Goal: Transaction & Acquisition: Purchase product/service

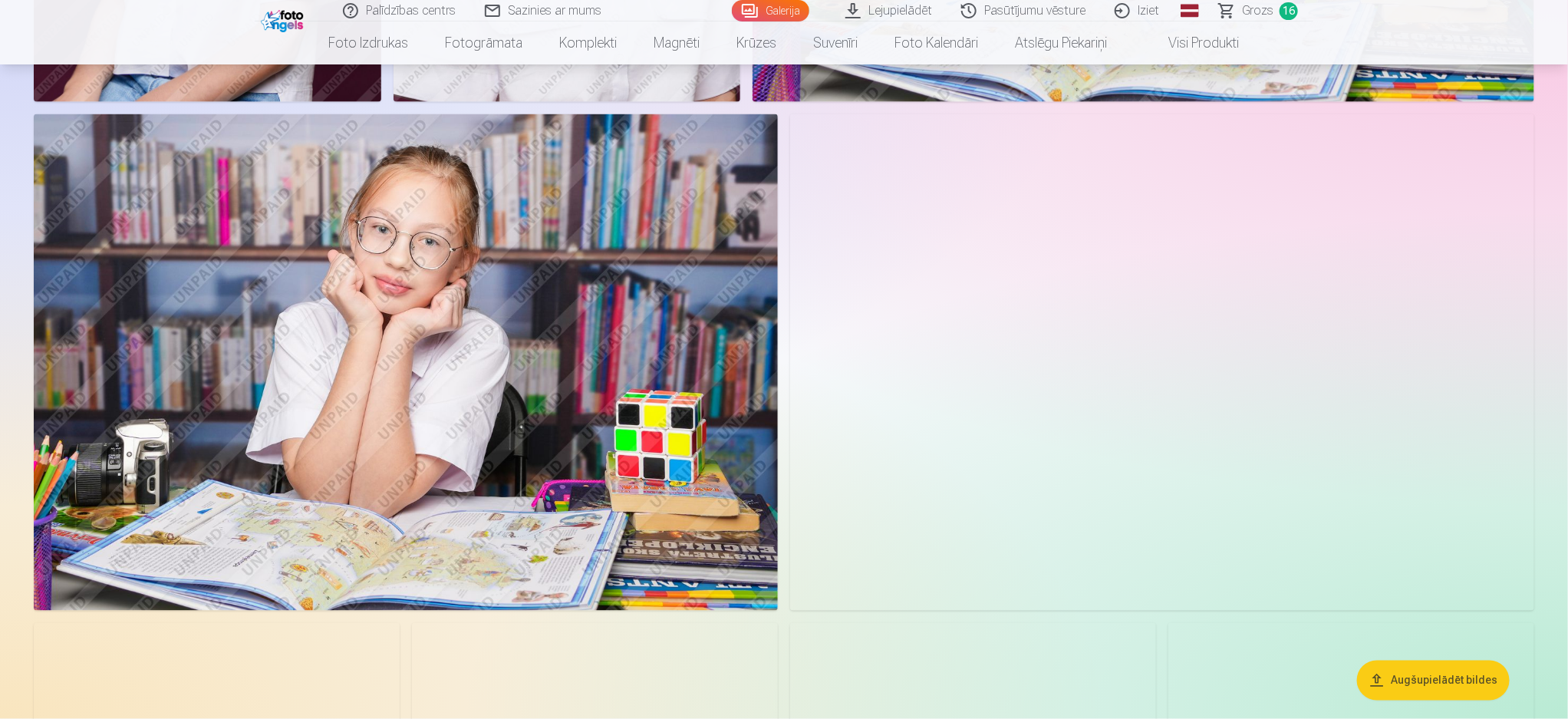
scroll to position [921, 0]
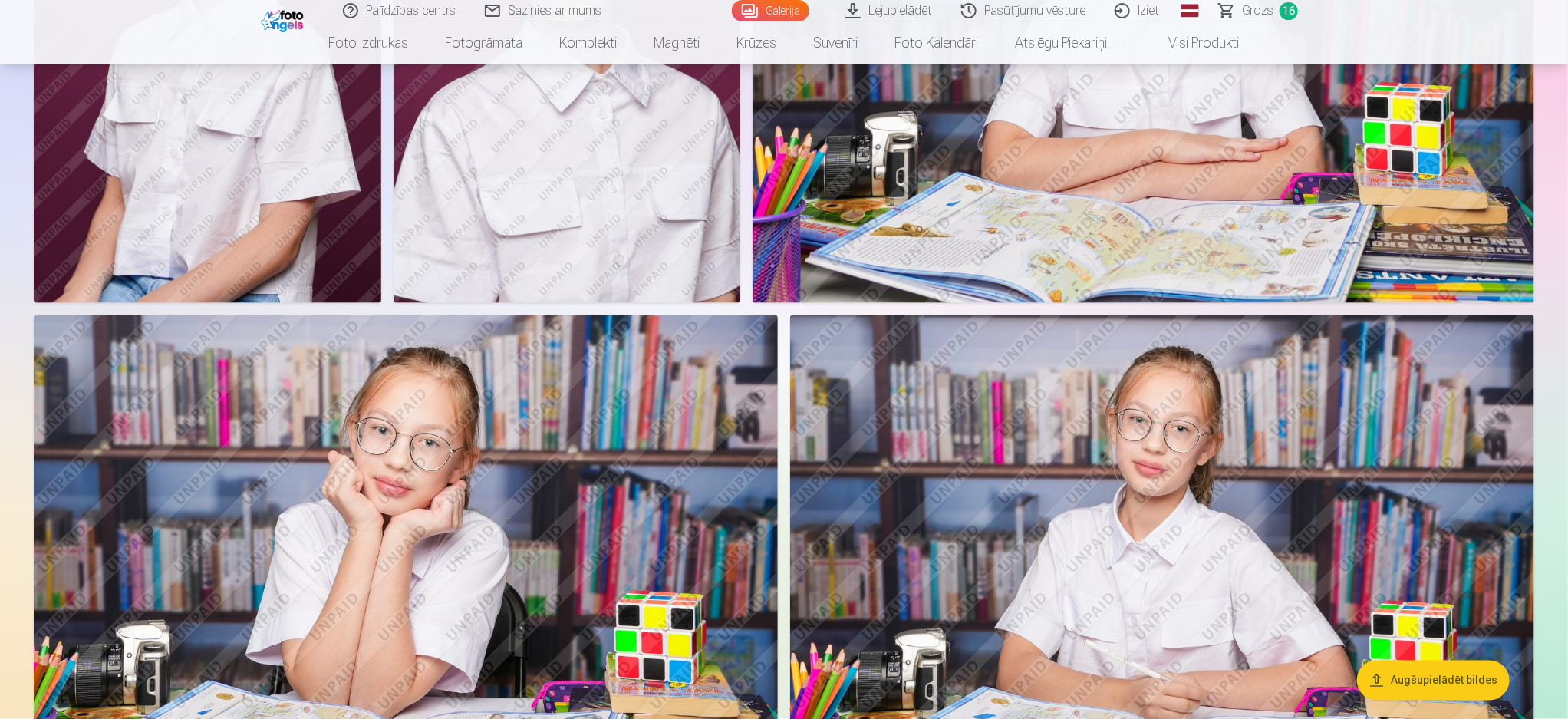
click at [1227, 8] on link "Grozs 16" at bounding box center [1258, 10] width 108 height 22
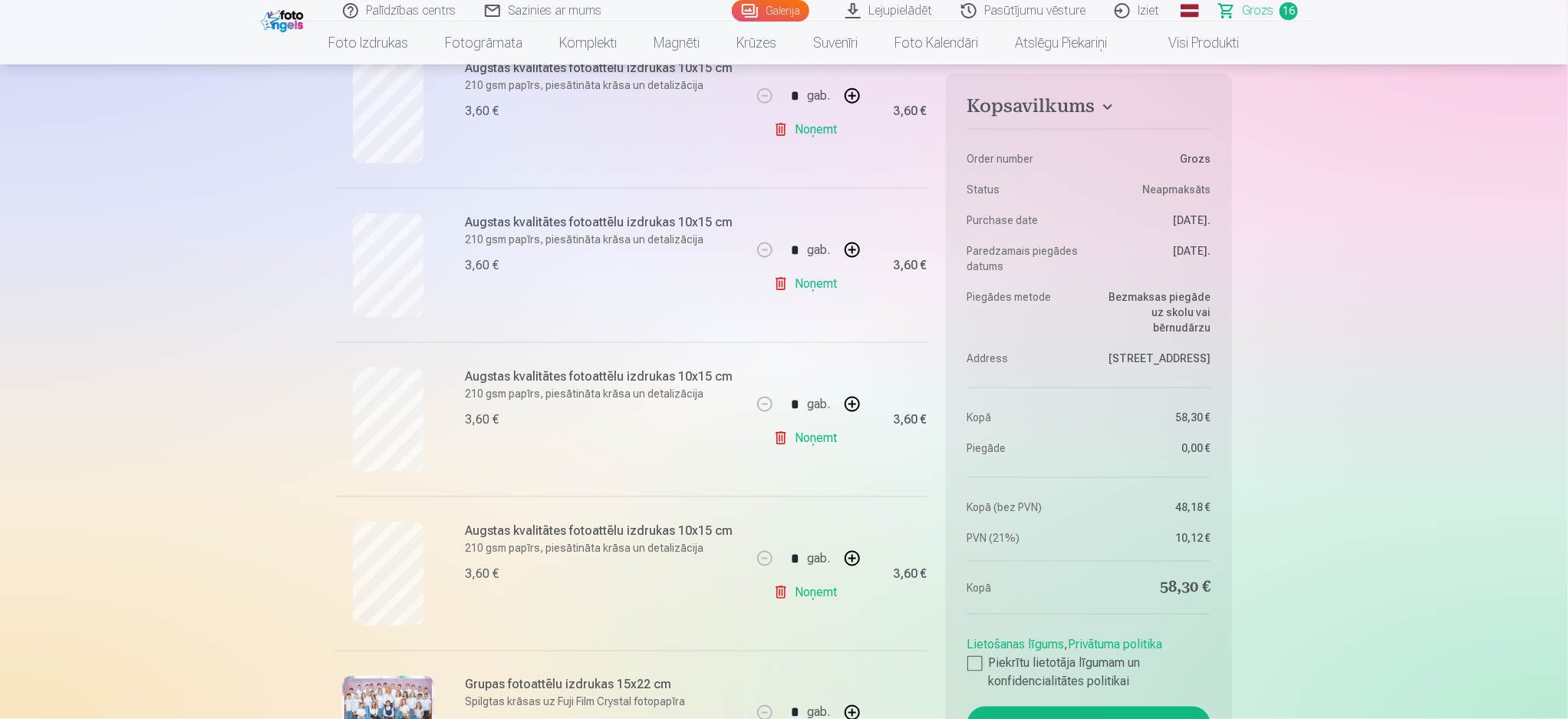
scroll to position [921, 0]
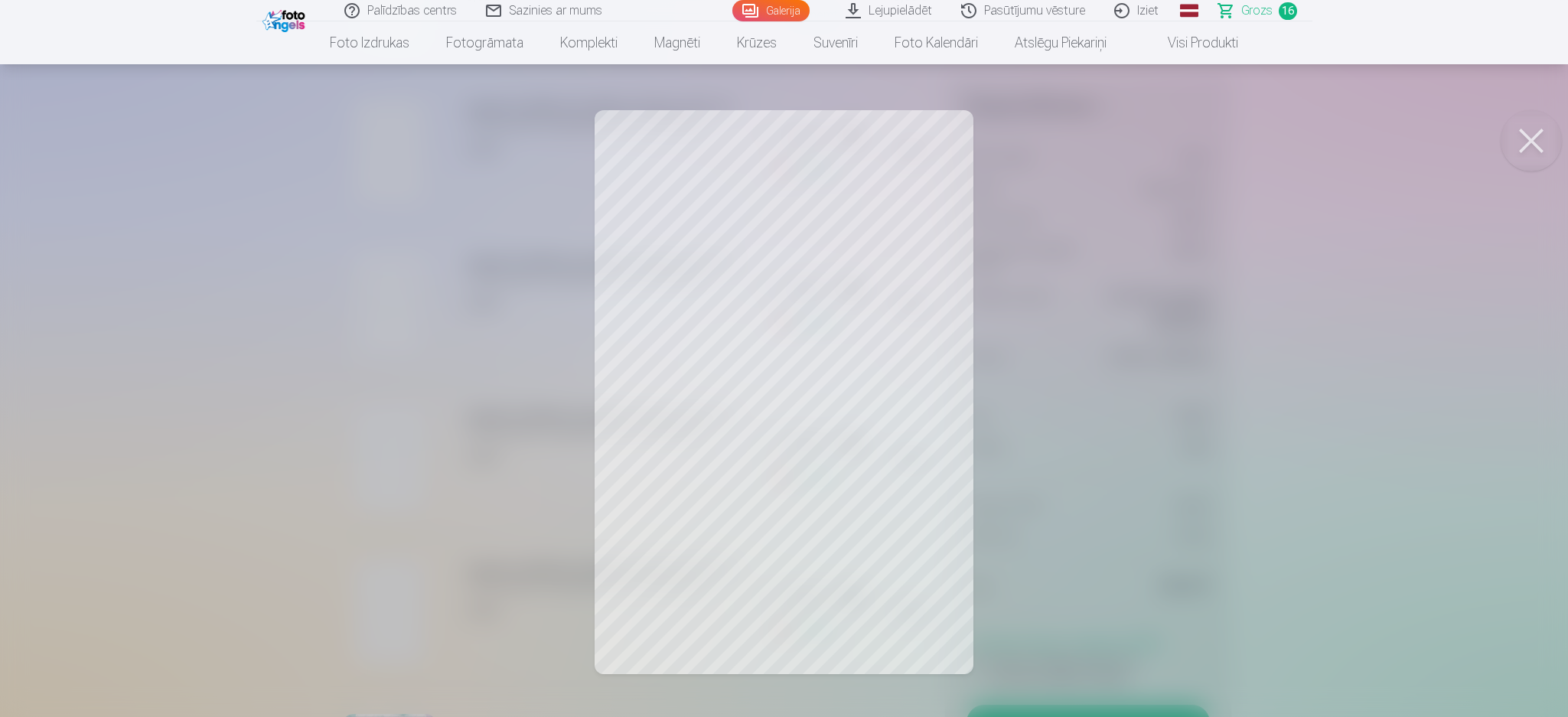
click at [381, 475] on div at bounding box center [784, 358] width 1568 height 717
click at [375, 310] on div at bounding box center [784, 358] width 1568 height 717
click at [850, 396] on div at bounding box center [784, 358] width 1568 height 717
click at [705, 369] on div at bounding box center [784, 358] width 1568 height 717
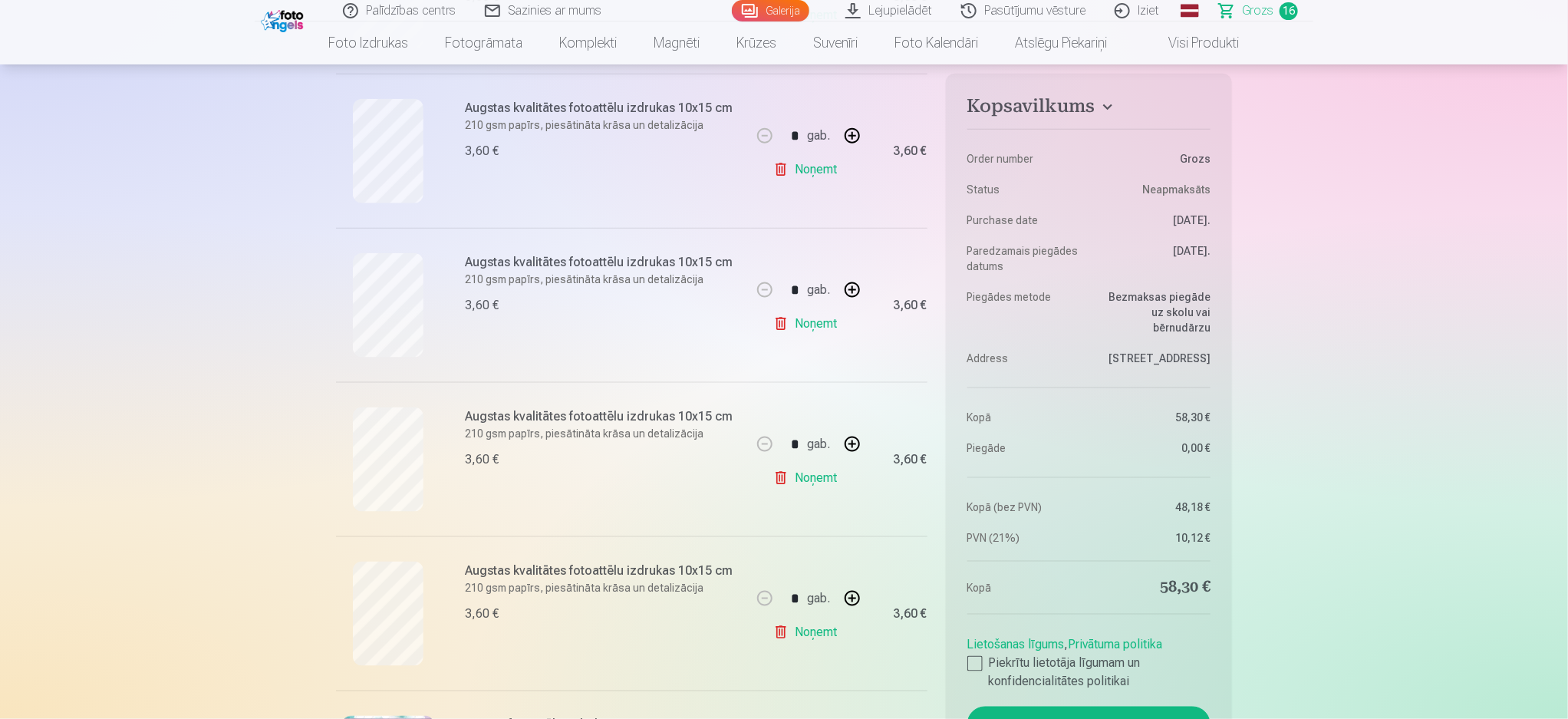
click at [810, 481] on link "Noņemt" at bounding box center [808, 478] width 70 height 30
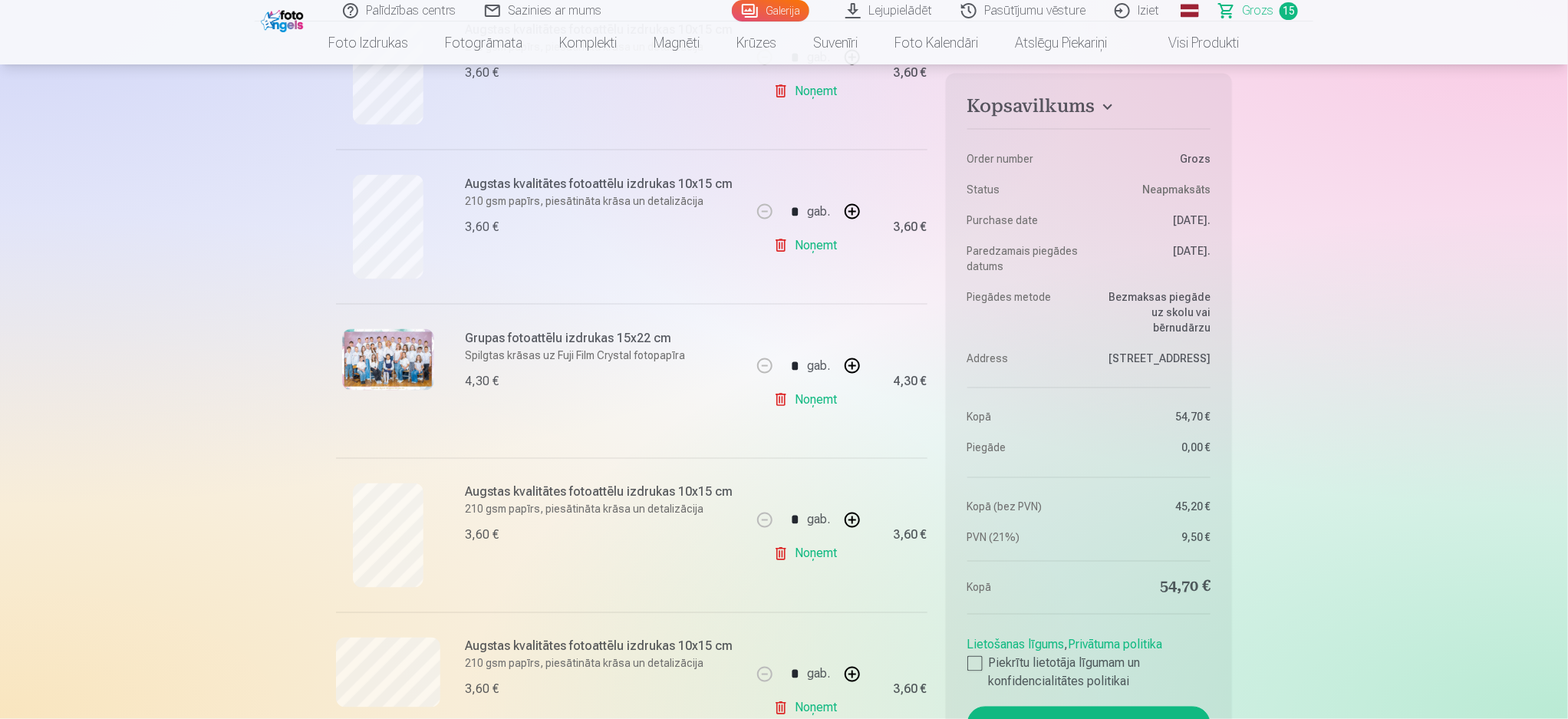
scroll to position [1151, 0]
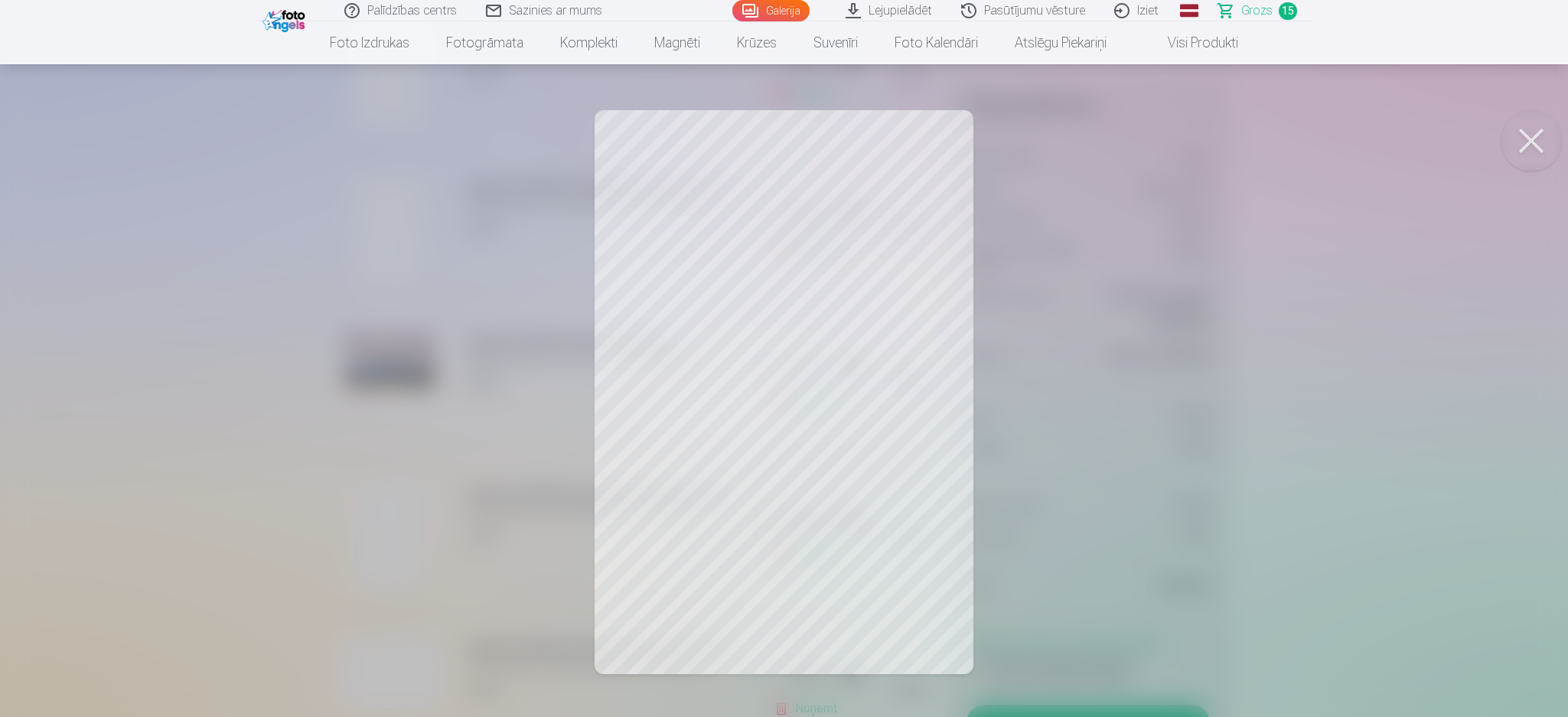
click at [1045, 437] on div at bounding box center [784, 358] width 1568 height 717
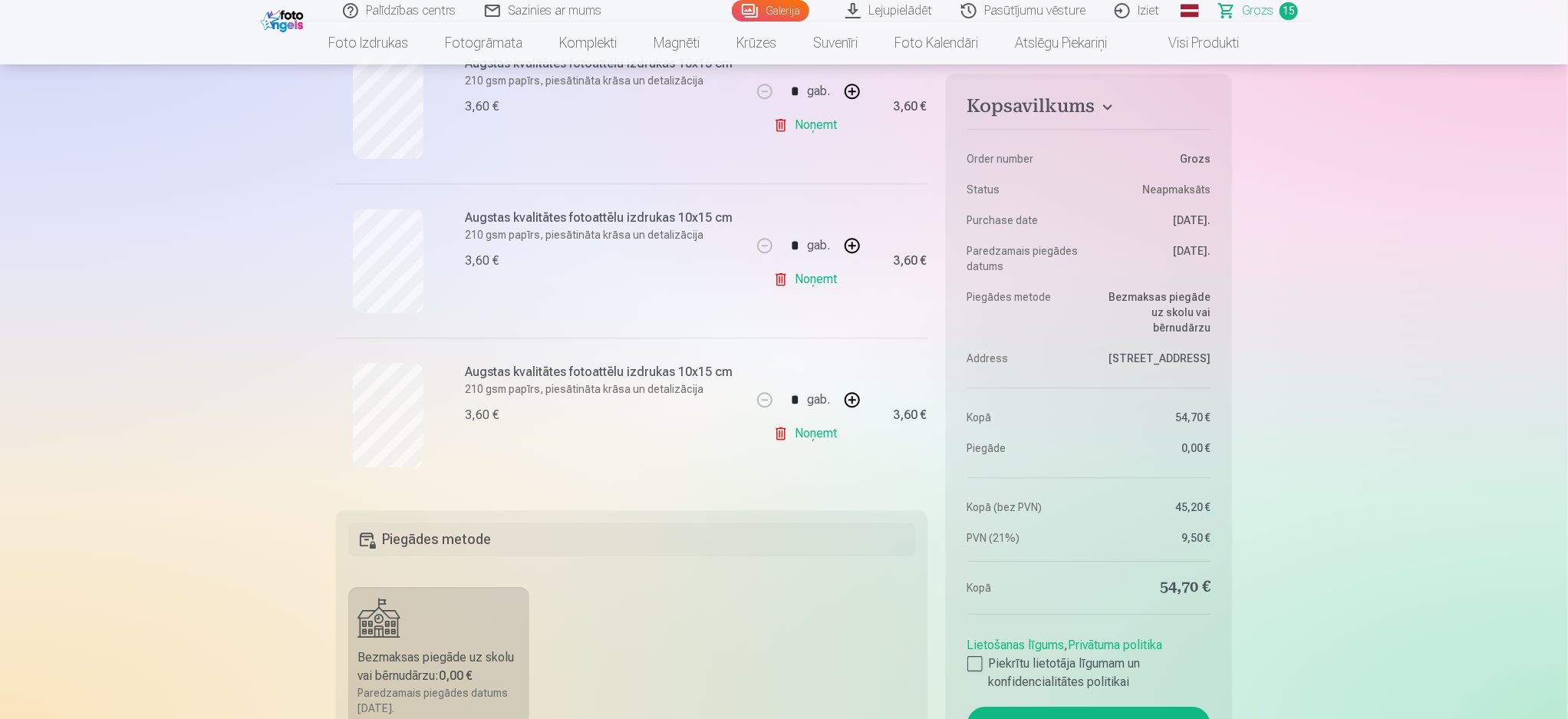
scroll to position [2417, 0]
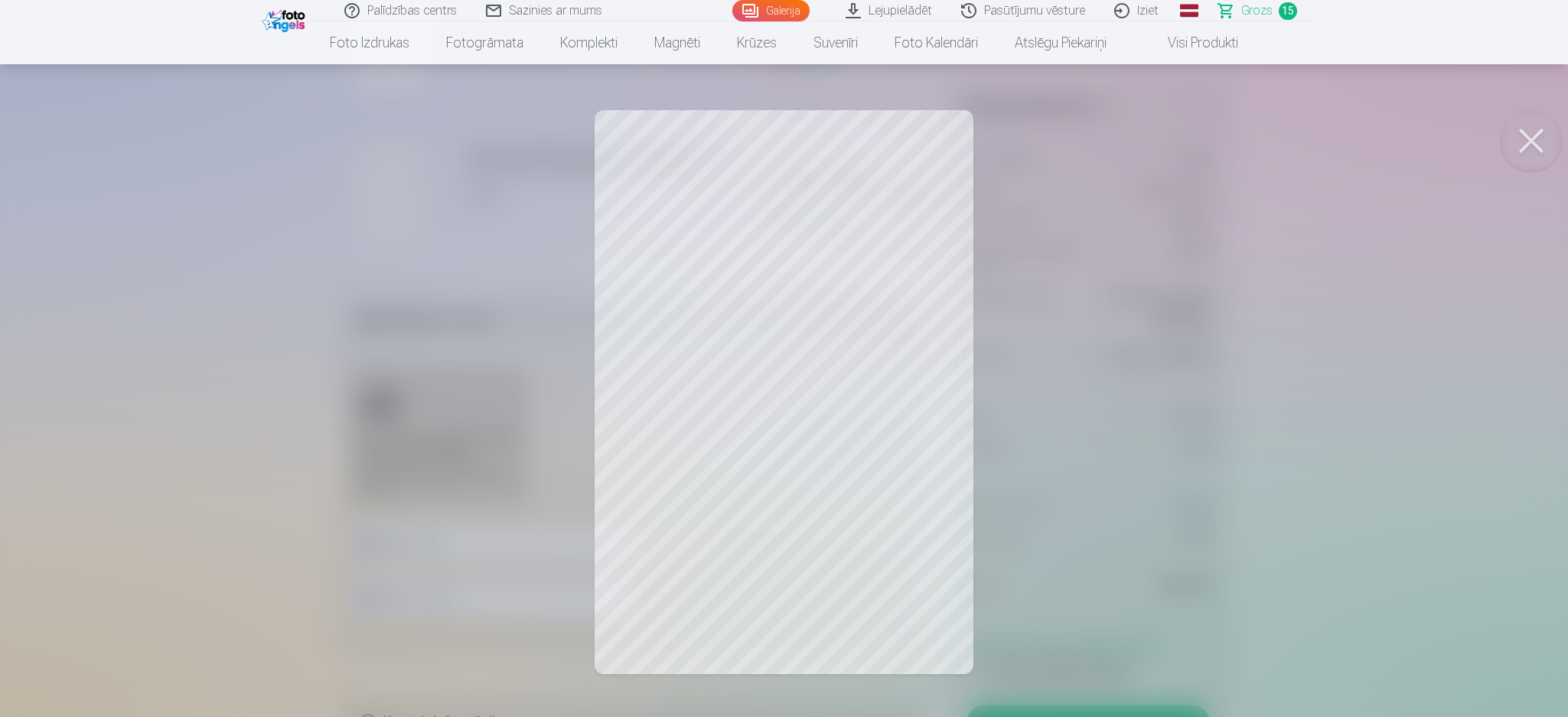
click at [1118, 337] on div at bounding box center [784, 358] width 1568 height 717
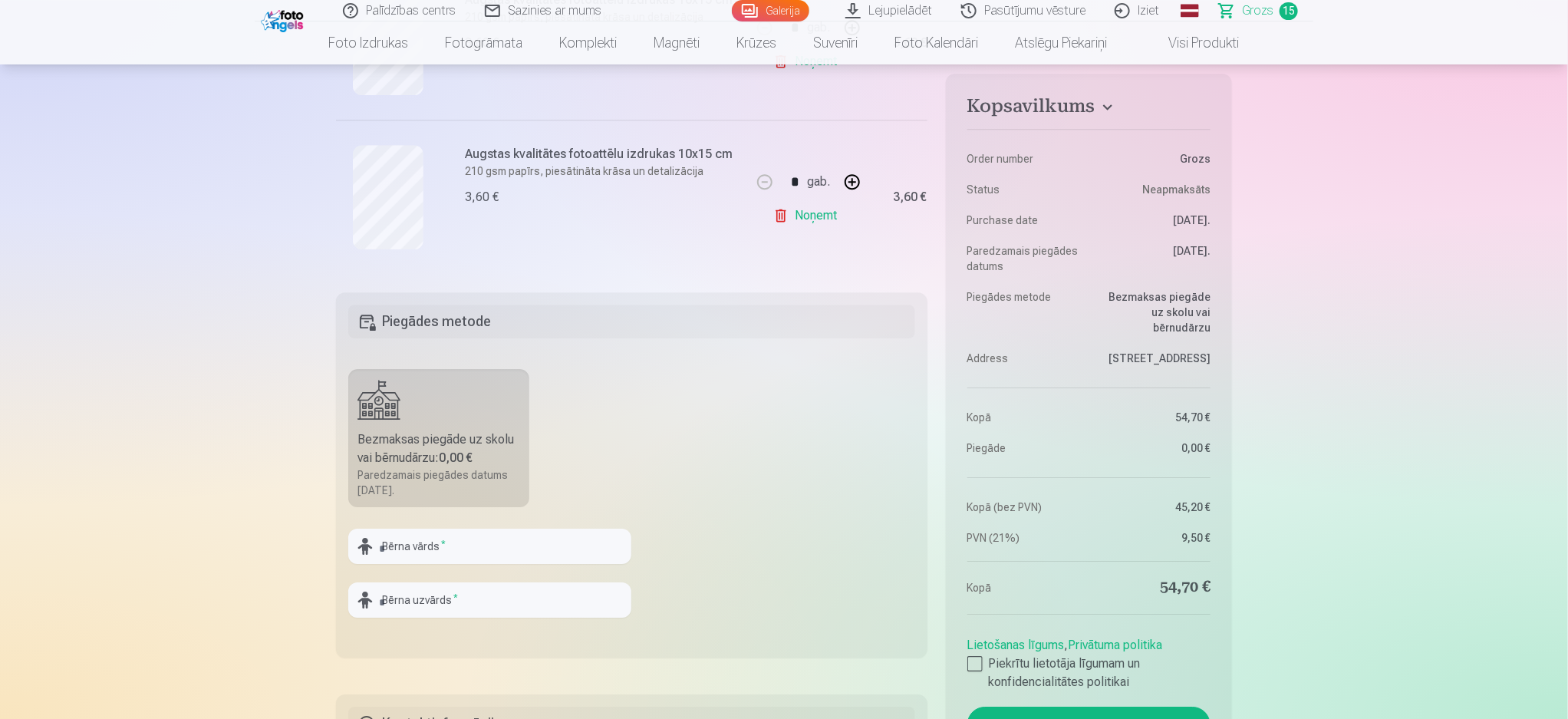
click at [826, 214] on link "Noņemt" at bounding box center [808, 215] width 70 height 30
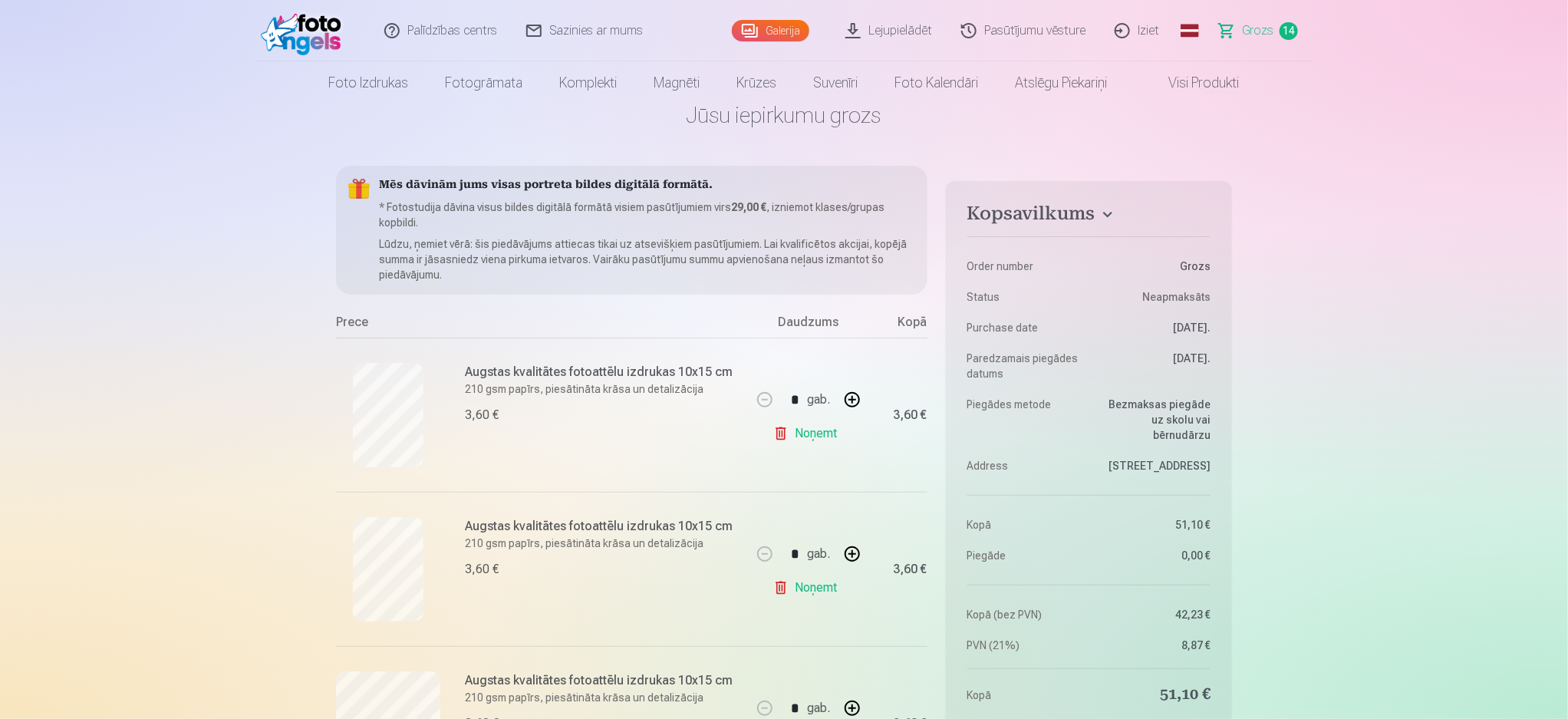
scroll to position [0, 0]
